Goal: Task Accomplishment & Management: Manage account settings

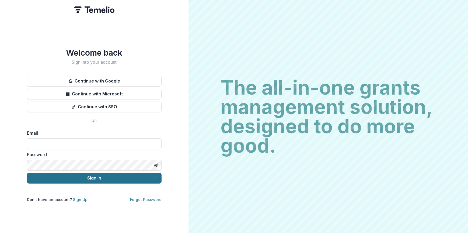
type input "**********"
click at [100, 178] on button "Sign In" at bounding box center [94, 178] width 135 height 11
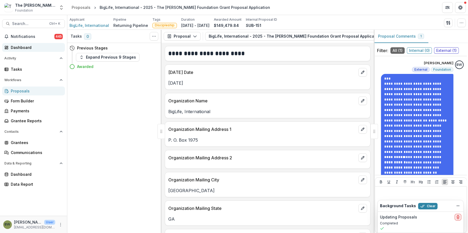
click at [29, 49] on div "Dashboard" at bounding box center [36, 48] width 50 height 6
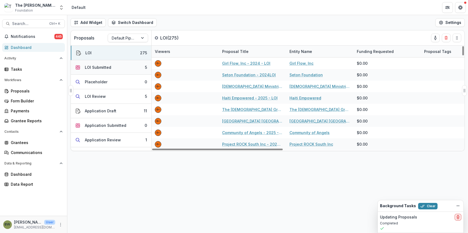
click at [102, 67] on div "LOI Submitted" at bounding box center [98, 68] width 26 height 6
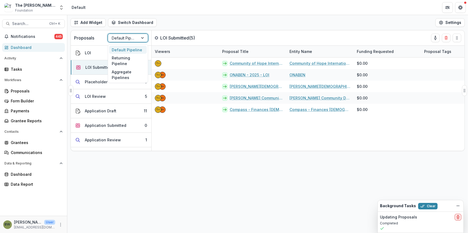
click at [132, 38] on div at bounding box center [123, 38] width 23 height 7
click at [131, 60] on div "Returning Pipeline" at bounding box center [128, 61] width 38 height 14
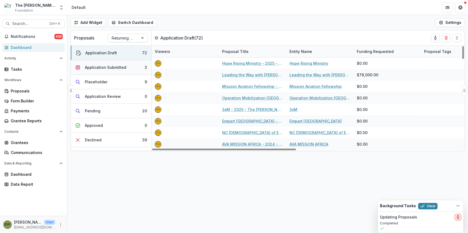
click at [121, 65] on div "Application Submitted" at bounding box center [105, 68] width 41 height 6
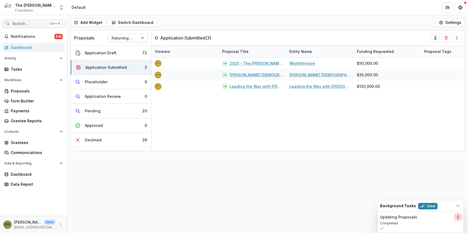
click at [26, 25] on span "Search..." at bounding box center [29, 24] width 34 height 5
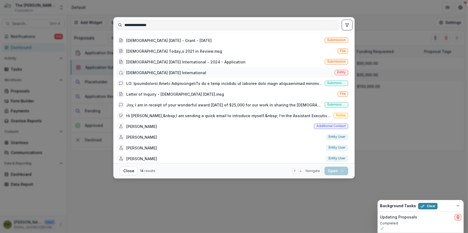
type input "**********"
click at [340, 70] on span "Entity" at bounding box center [341, 72] width 13 height 5
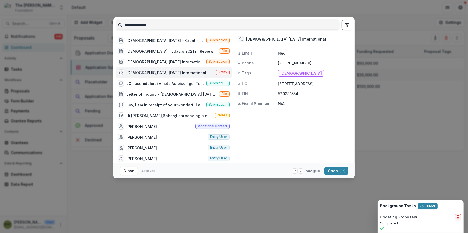
click at [226, 72] on span "Entity" at bounding box center [222, 72] width 13 height 5
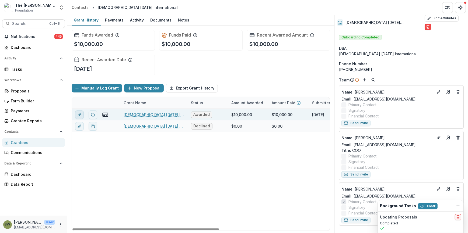
click at [76, 114] on button "edit" at bounding box center [79, 115] width 9 height 9
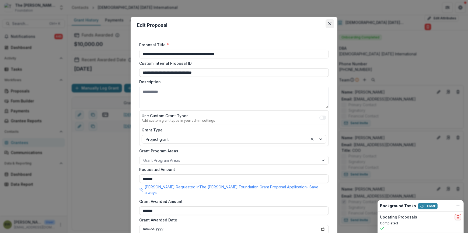
click at [329, 24] on icon "Close" at bounding box center [329, 23] width 3 height 3
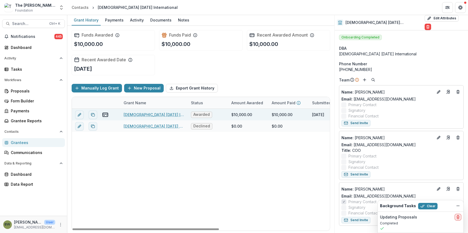
click at [136, 114] on link "Christianity Today International - 2024 - Application" at bounding box center [154, 115] width 61 height 6
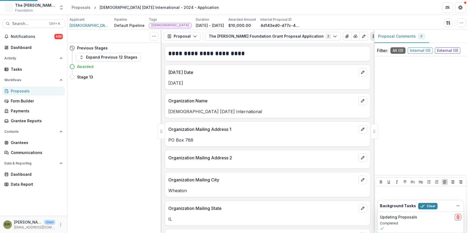
click at [136, 114] on div "Tasks 0 Show Cancelled Tasks Previous Stages Expand Previous 12 Stages Awarded …" at bounding box center [114, 131] width 94 height 203
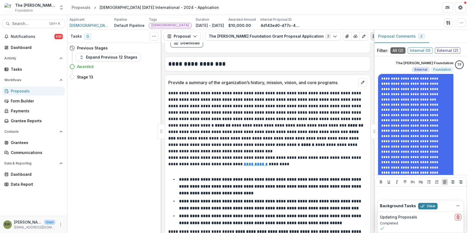
scroll to position [810, 0]
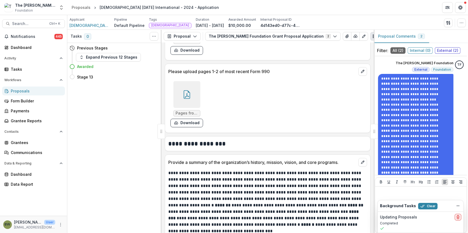
click at [191, 100] on div at bounding box center [186, 94] width 27 height 27
click at [191, 100] on div "Loading..." at bounding box center [233, 117] width 285 height 148
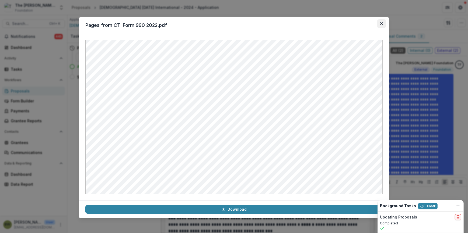
click at [380, 25] on icon "Close" at bounding box center [381, 23] width 3 height 3
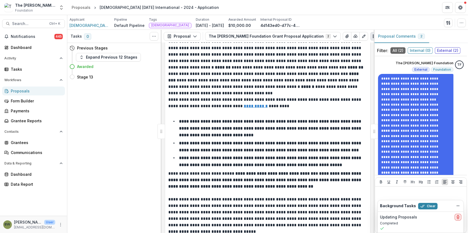
scroll to position [1005, 0]
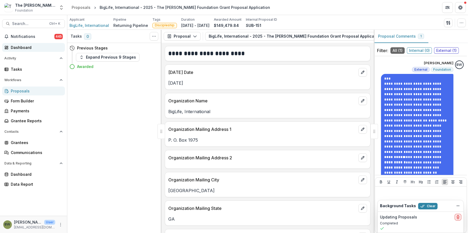
click at [26, 45] on div "Dashboard" at bounding box center [36, 48] width 50 height 6
